Goal: Check status: Check status

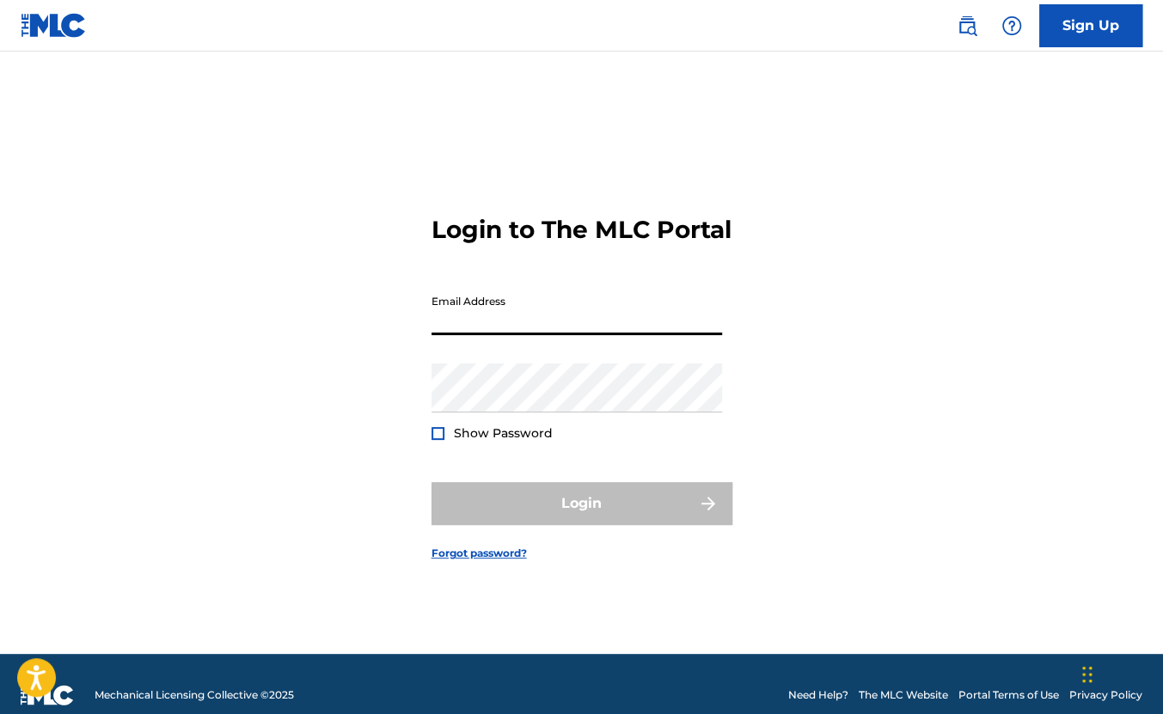
click at [516, 335] on input "Email Address" at bounding box center [577, 310] width 291 height 49
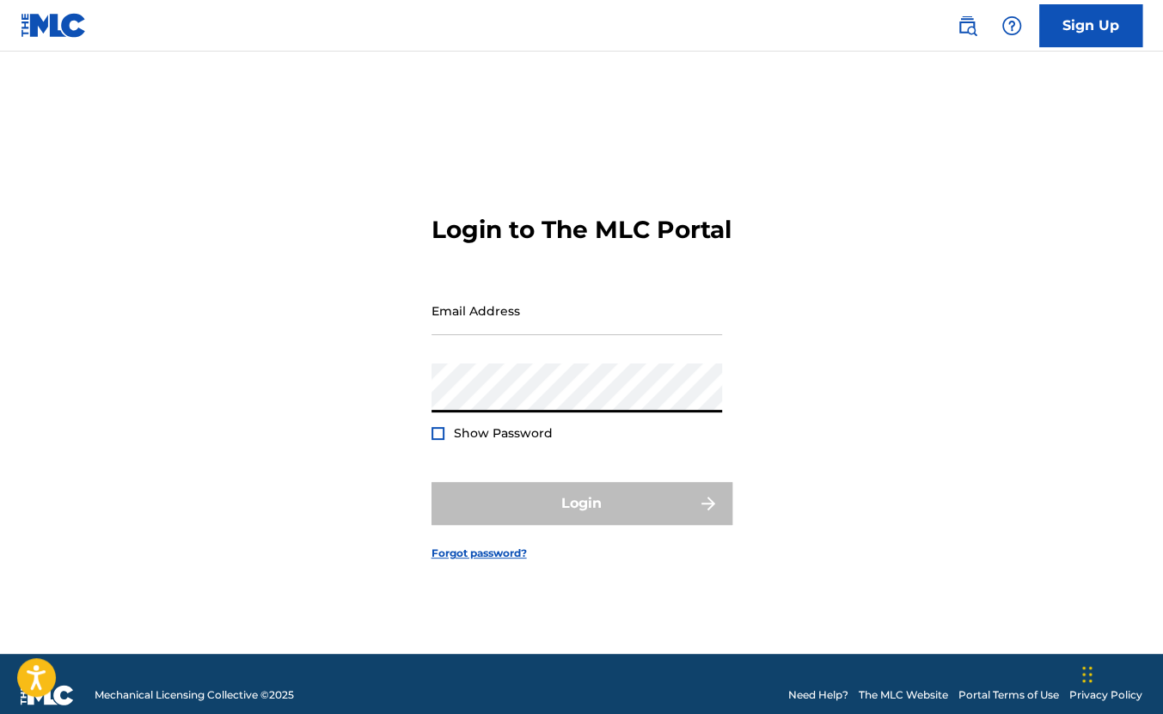
type input "[EMAIL_ADDRESS][DOMAIN_NAME]"
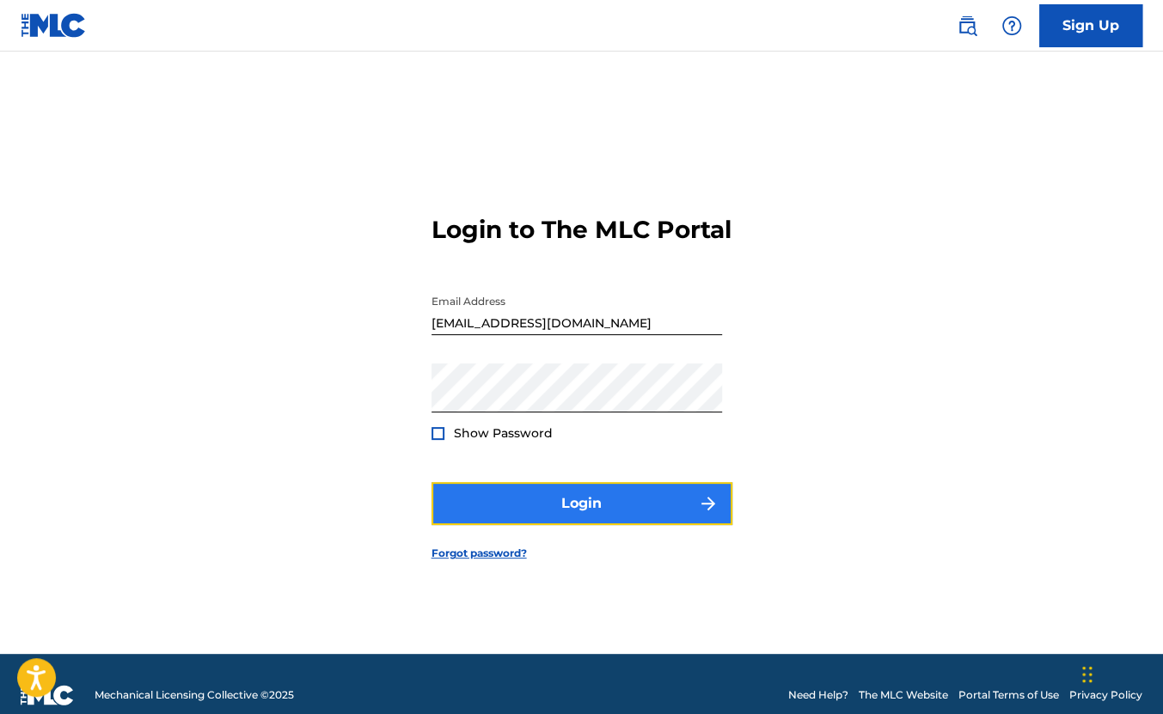
click at [497, 505] on button "Login" at bounding box center [582, 503] width 301 height 43
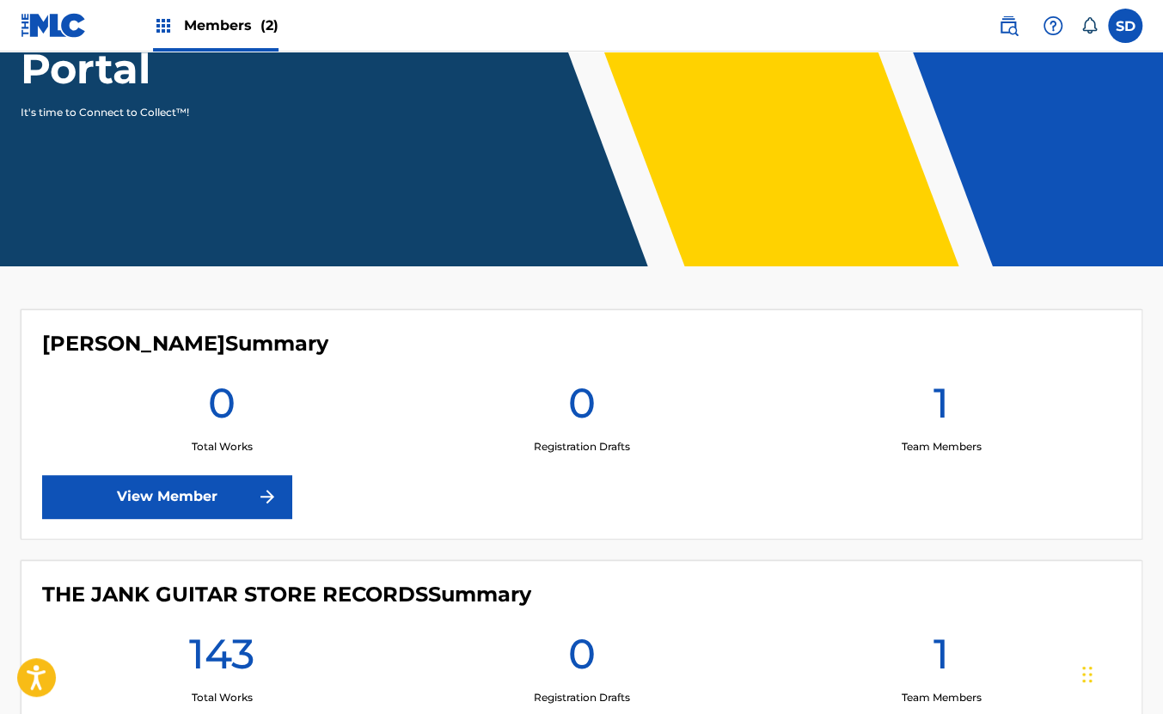
scroll to position [309, 0]
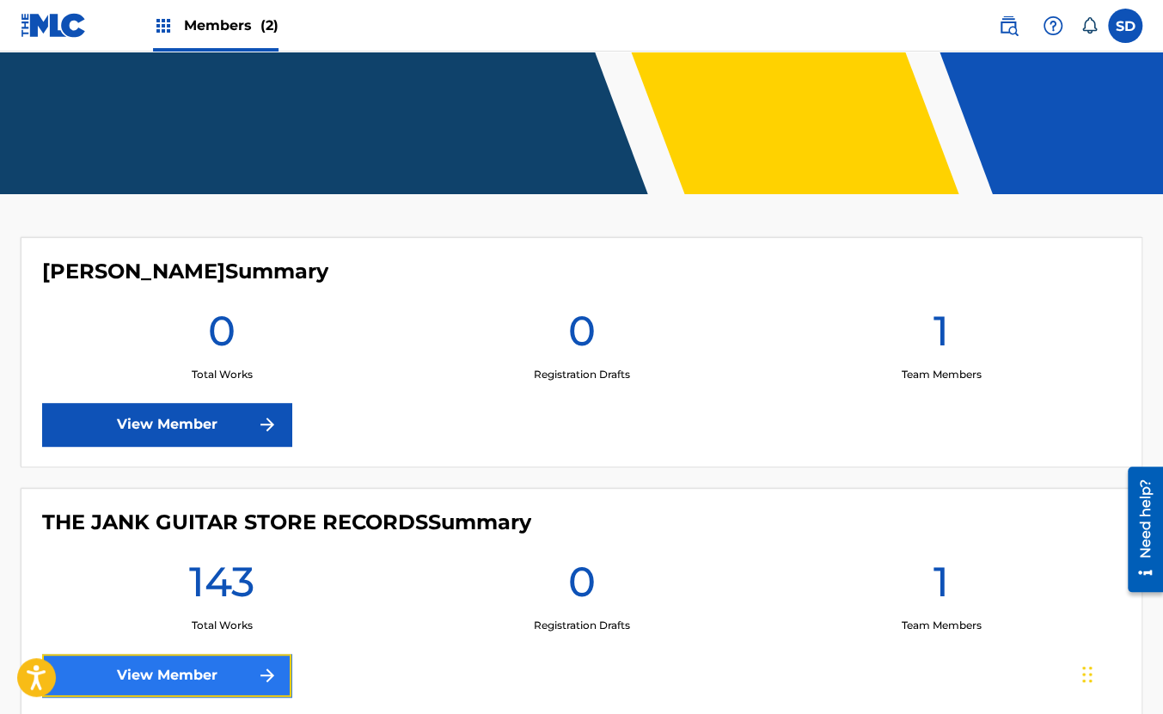
click at [193, 674] on link "View Member" at bounding box center [166, 675] width 249 height 43
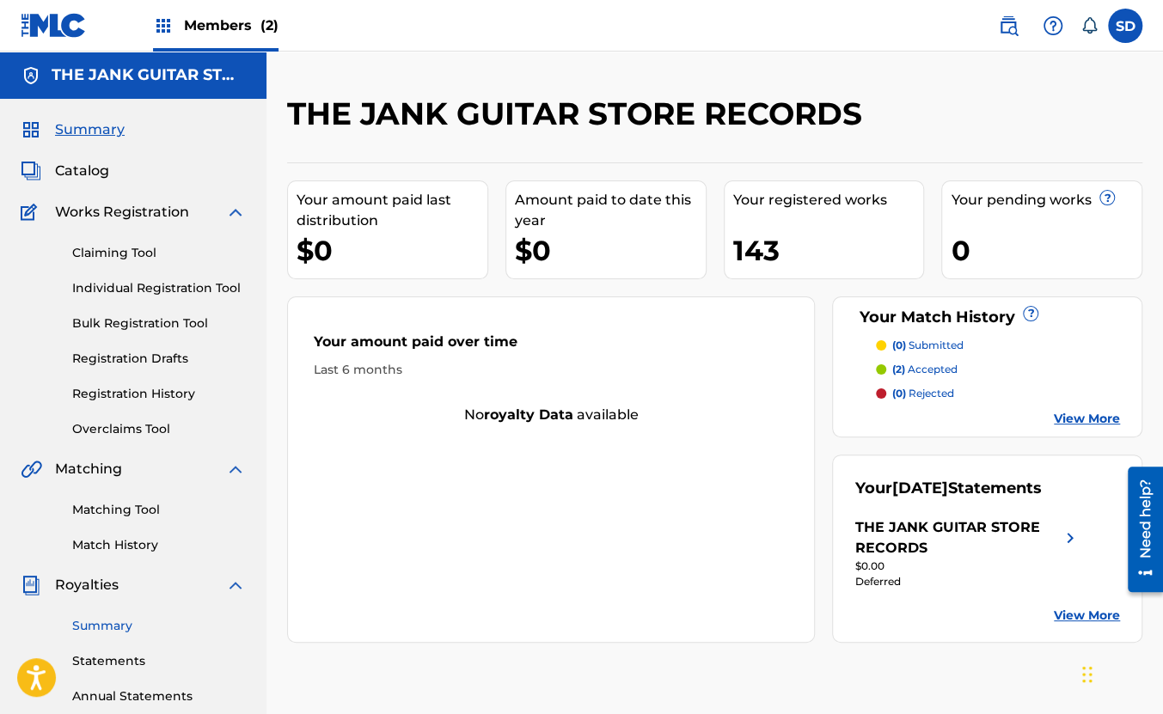
click at [102, 620] on link "Summary" at bounding box center [159, 626] width 174 height 18
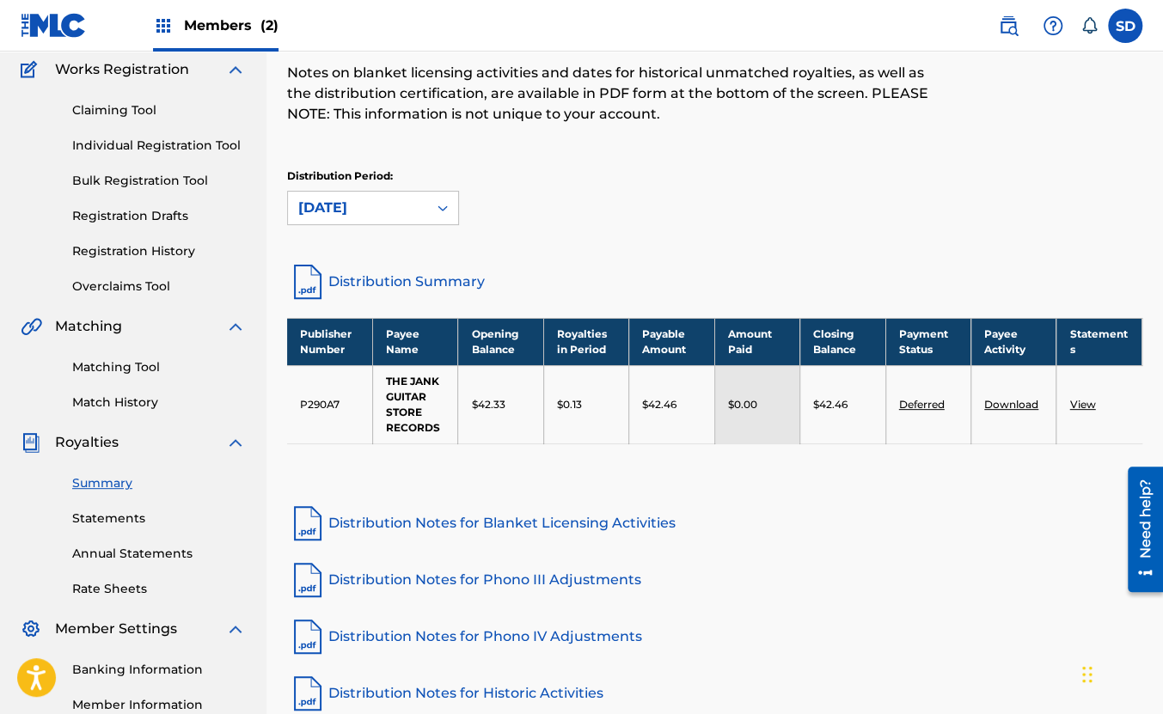
scroll to position [144, 0]
